Goal: Task Accomplishment & Management: Complete application form

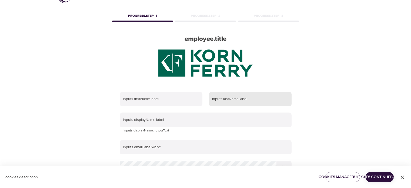
scroll to position [17, 0]
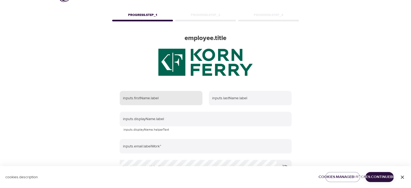
click at [152, 99] on input "text" at bounding box center [161, 98] width 83 height 15
type input "[DEMOGRAPHIC_DATA]"
type input "Costa Dantas"
type input "[EMAIL_ADDRESS][DOMAIN_NAME]"
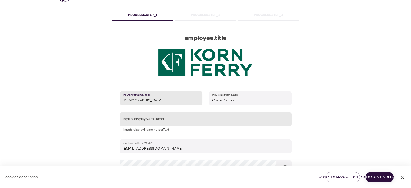
click at [213, 117] on input "text" at bounding box center [206, 119] width 172 height 15
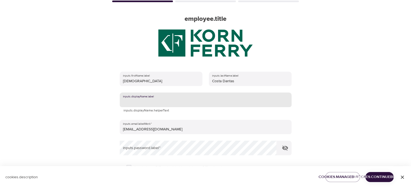
scroll to position [36, 0]
click at [187, 103] on input "Thais Dantad" at bounding box center [206, 99] width 172 height 15
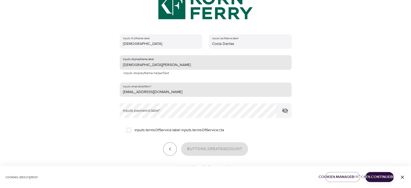
scroll to position [79, 0]
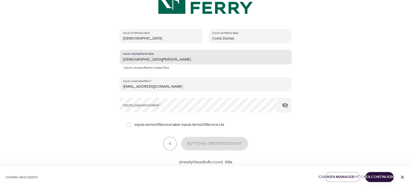
type input "[DEMOGRAPHIC_DATA][PERSON_NAME]"
click at [170, 94] on form "inputs.firstName.label Thais inputs.lastName.label Costa [PERSON_NAME] inputs.d…" at bounding box center [206, 95] width 172 height 139
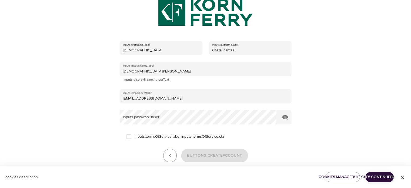
scroll to position [66, 0]
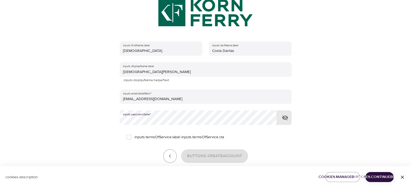
click at [128, 137] on input "inputs.termsOfService.label inputs.termsOfService.cta" at bounding box center [128, 136] width 11 height 11
checkbox input "true"
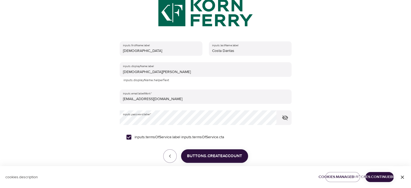
click at [202, 155] on span "buttons.createAccount" at bounding box center [214, 155] width 55 height 7
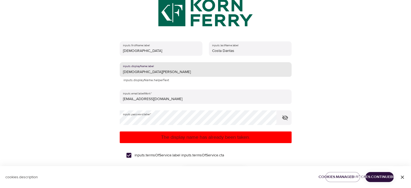
click at [132, 72] on input "[DEMOGRAPHIC_DATA][PERSON_NAME]" at bounding box center [206, 69] width 172 height 15
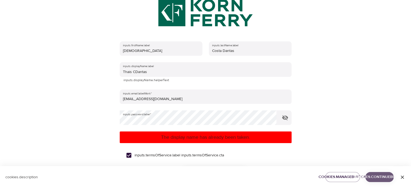
click at [381, 178] on span "cookies.continueButton" at bounding box center [380, 177] width 20 height 7
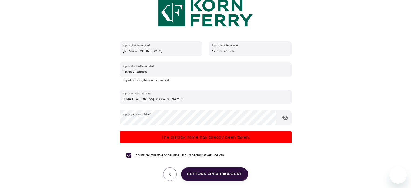
click at [219, 174] on span "buttons.createAccount" at bounding box center [214, 174] width 55 height 7
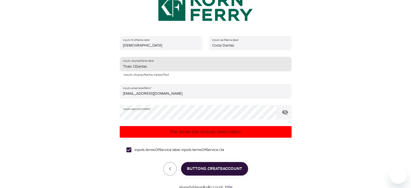
scroll to position [72, 0]
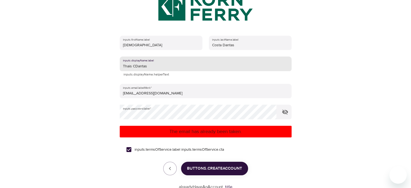
click at [132, 66] on input "Thais CDantas" at bounding box center [206, 63] width 172 height 15
click at [133, 65] on input "Thais CDantas" at bounding box center [206, 63] width 172 height 15
type input "ThaisCDantas"
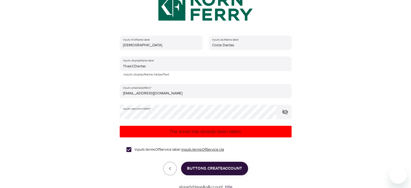
click at [201, 150] on link "inputs.termsOfService.cta" at bounding box center [202, 150] width 43 height 6
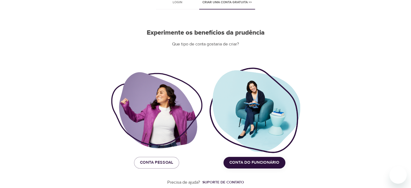
scroll to position [39, 0]
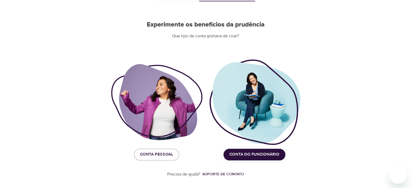
click at [267, 153] on span "Conta do funcionário" at bounding box center [254, 154] width 50 height 7
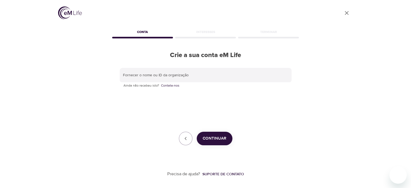
scroll to position [0, 0]
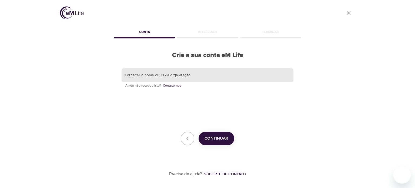
click at [212, 76] on input "text" at bounding box center [208, 75] width 172 height 15
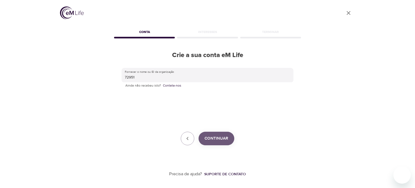
click at [220, 136] on span "Continuar" at bounding box center [217, 138] width 24 height 7
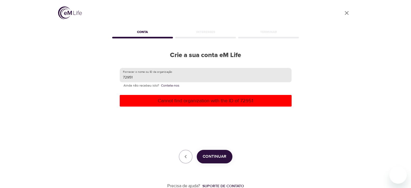
click at [122, 77] on input "72951" at bounding box center [206, 75] width 172 height 15
click at [210, 156] on span "Continuar" at bounding box center [215, 156] width 24 height 7
click at [171, 78] on input "MudID 72951" at bounding box center [206, 75] width 172 height 15
drag, startPoint x: 158, startPoint y: 79, endPoint x: 100, endPoint y: 84, distance: 57.4
click at [100, 84] on div "User Profile Conta Interesses Terminar Crie a sua conta eM Life Fornecer o nome…" at bounding box center [206, 94] width 308 height 188
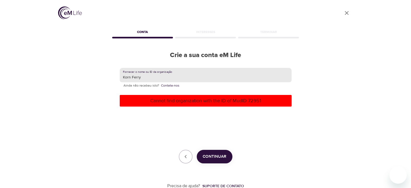
type input "Korn Ferry"
click at [211, 156] on span "Continuar" at bounding box center [215, 156] width 24 height 7
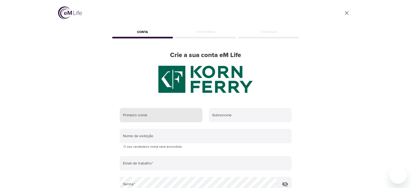
click at [186, 119] on input "text" at bounding box center [161, 115] width 83 height 15
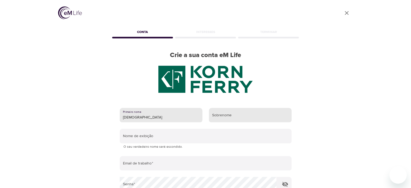
type input "[DEMOGRAPHIC_DATA]"
click at [228, 114] on input "text" at bounding box center [250, 115] width 83 height 15
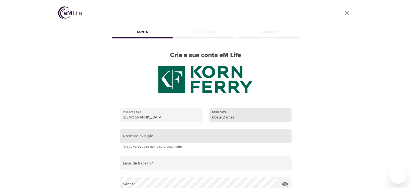
type input "Costa Dantas"
click at [182, 136] on input "text" at bounding box center [206, 136] width 172 height 15
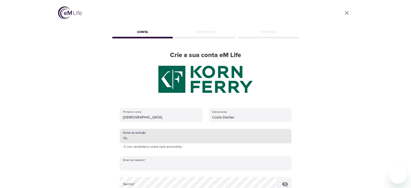
type input "Thais Costa Dantas"
type input "[EMAIL_ADDRESS][DOMAIN_NAME]"
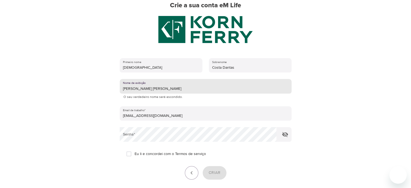
scroll to position [51, 0]
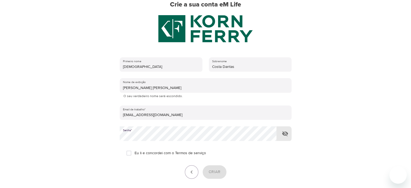
click at [130, 152] on input "Eu li e concordei com o Termos de serviço" at bounding box center [128, 152] width 11 height 11
checkbox input "true"
click at [215, 171] on span "Criar" at bounding box center [215, 171] width 12 height 7
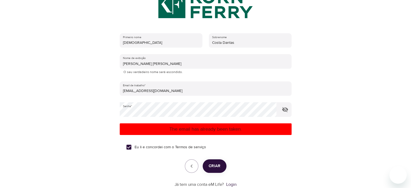
scroll to position [75, 0]
click at [218, 166] on span "Criar" at bounding box center [215, 165] width 12 height 7
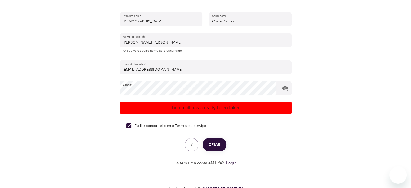
scroll to position [111, 0]
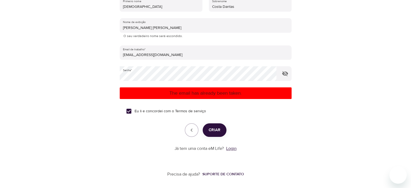
click at [230, 150] on link "Login" at bounding box center [231, 148] width 10 height 5
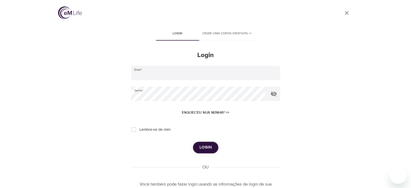
type input "[DEMOGRAPHIC_DATA][DOMAIN_NAME]"
click at [208, 145] on span "Login" at bounding box center [205, 147] width 12 height 7
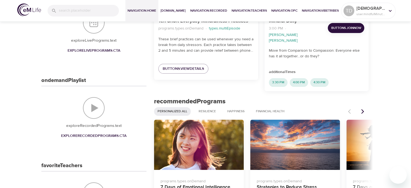
scroll to position [119, 0]
